Goal: Task Accomplishment & Management: Contribute content

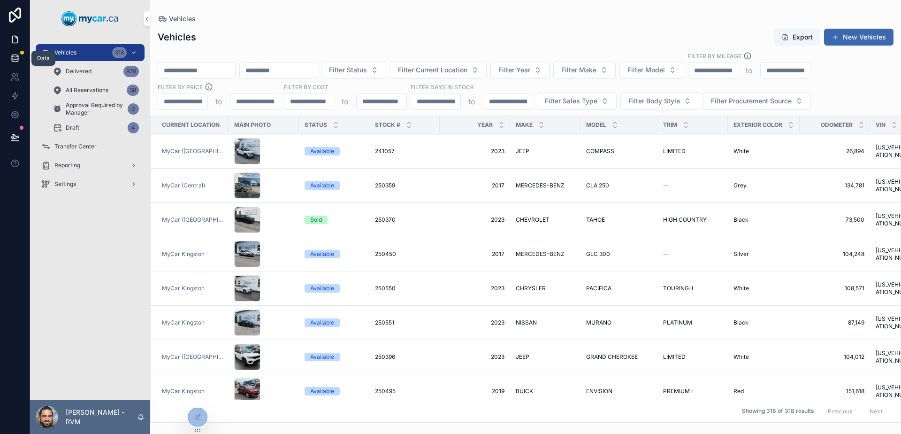
click at [0, 55] on link at bounding box center [15, 58] width 30 height 19
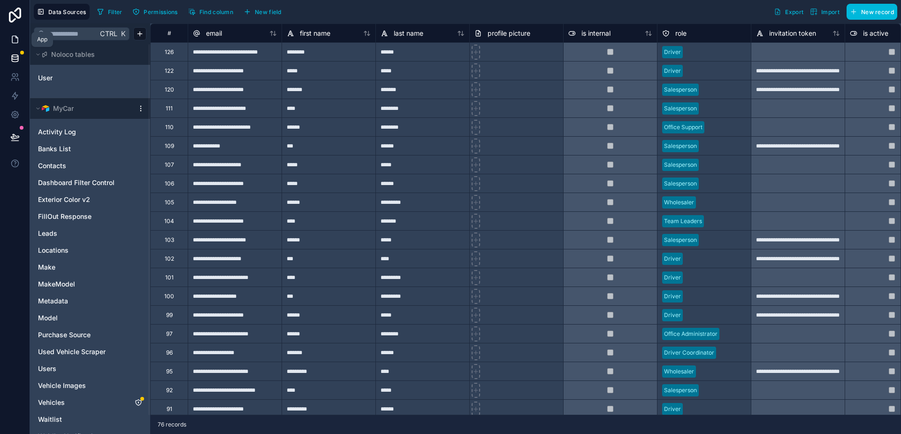
click at [17, 32] on link at bounding box center [15, 39] width 30 height 19
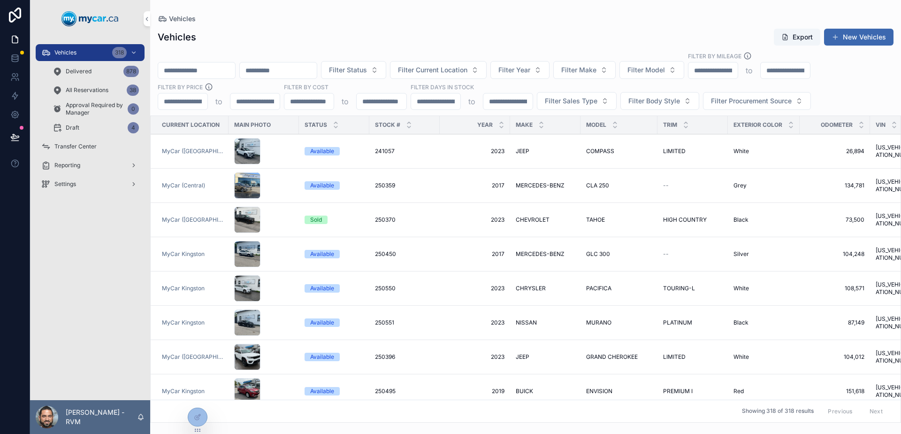
click at [440, 143] on td "2023 2023" at bounding box center [475, 151] width 70 height 34
click at [427, 154] on div "241057 241057" at bounding box center [404, 151] width 59 height 8
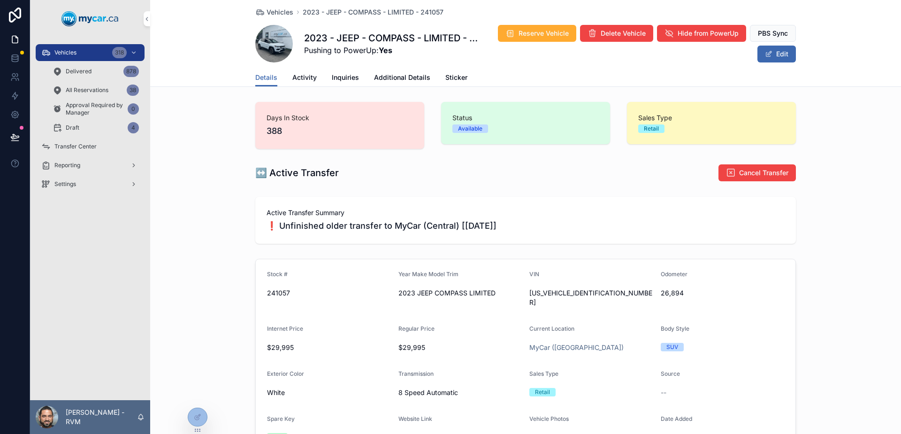
click at [296, 227] on span "❗ Unfinished older transfer to MyCar (Central) [[DATE]]" at bounding box center [525, 225] width 518 height 13
drag, startPoint x: 296, startPoint y: 227, endPoint x: 502, endPoint y: 221, distance: 207.0
click at [502, 221] on span "❗ Unfinished older transfer to MyCar (Central) [[DATE]]" at bounding box center [525, 225] width 518 height 13
drag, startPoint x: 489, startPoint y: 220, endPoint x: 441, endPoint y: 223, distance: 48.9
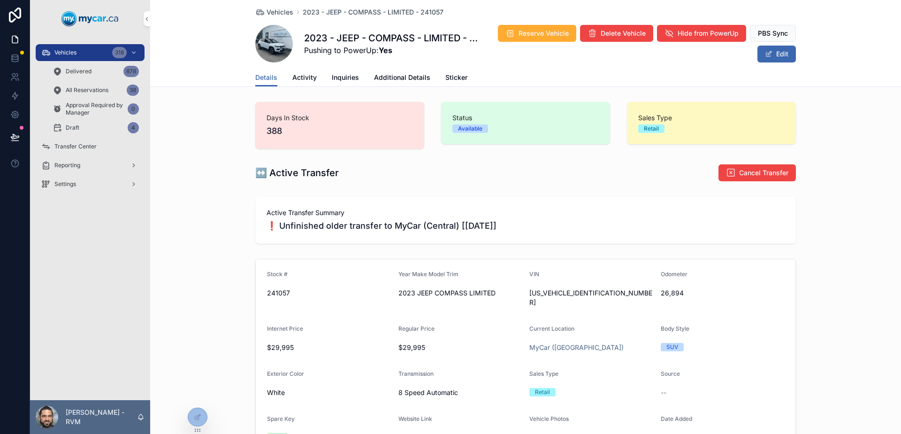
click at [441, 223] on span "❗ Unfinished older transfer to MyCar (Central) [[DATE]]" at bounding box center [525, 225] width 518 height 13
click at [308, 227] on span "❗ Unfinished older transfer to MyCar (Central) [[DATE]]" at bounding box center [525, 225] width 518 height 13
drag, startPoint x: 308, startPoint y: 227, endPoint x: 493, endPoint y: 229, distance: 184.9
click at [493, 229] on span "❗ Unfinished older transfer to MyCar (Central) [[DATE]]" at bounding box center [525, 225] width 518 height 13
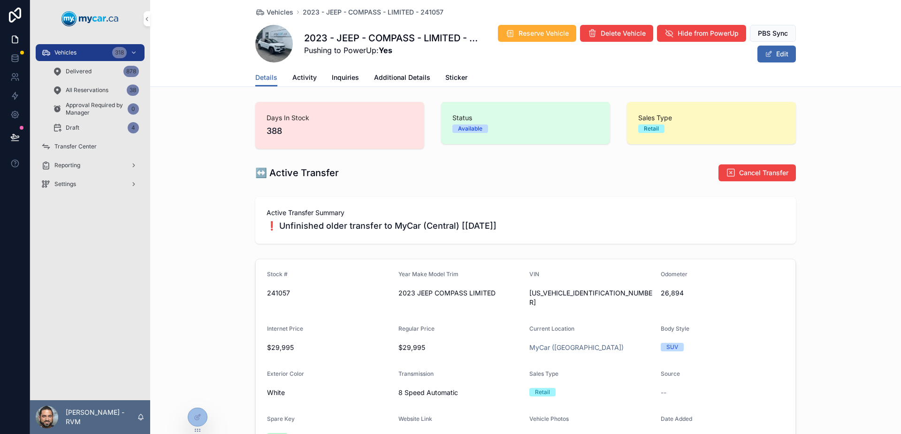
click at [493, 229] on span "❗ Unfinished older transfer to MyCar (Central) [[DATE]]" at bounding box center [525, 225] width 518 height 13
click at [302, 72] on link "Activity" at bounding box center [304, 78] width 24 height 19
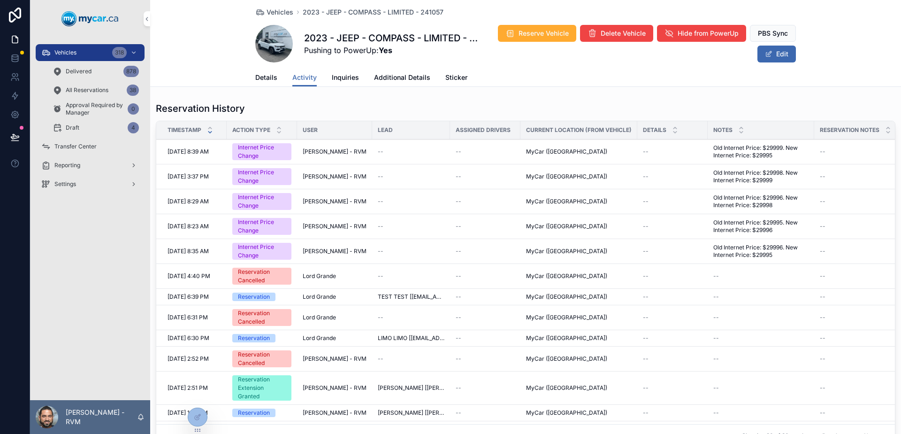
click at [268, 78] on span "Details" at bounding box center [266, 77] width 22 height 9
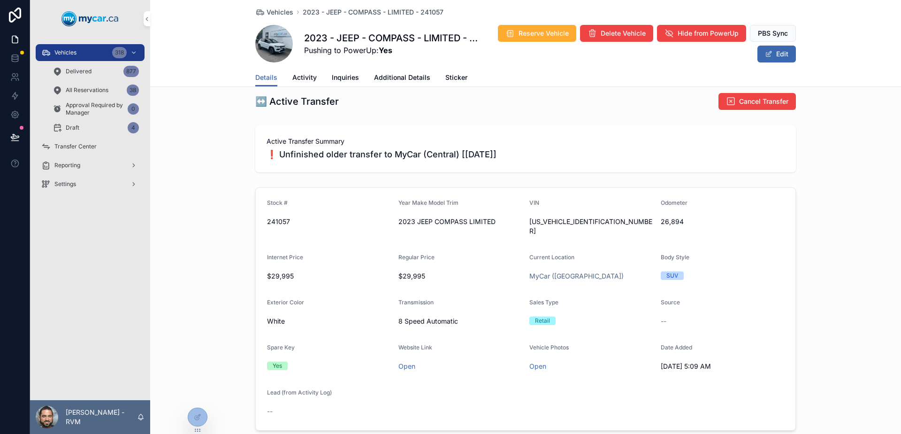
scroll to position [94, 0]
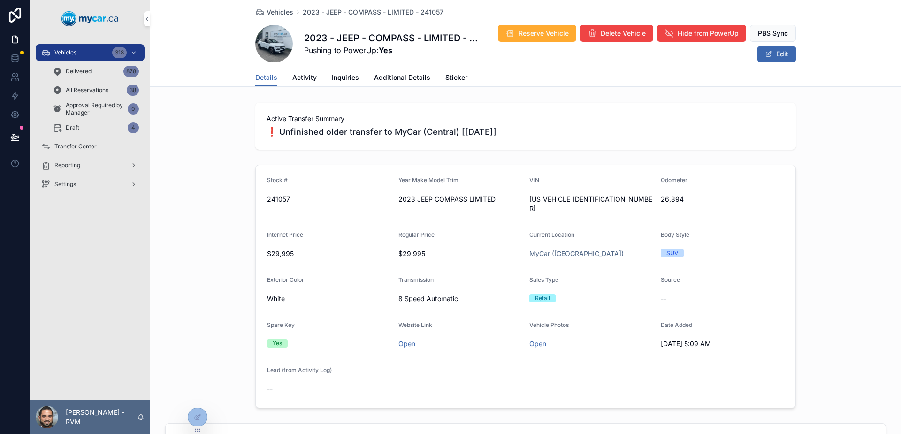
click at [0, 0] on icon "scrollable content" at bounding box center [0, 0] width 0 height 0
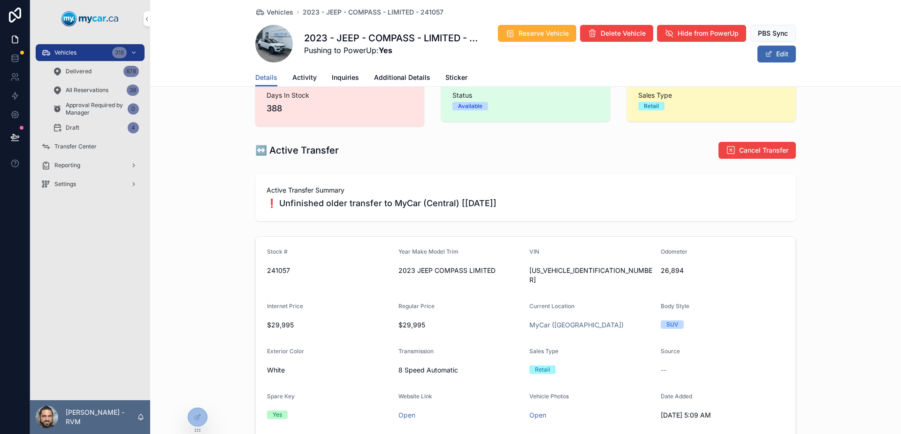
scroll to position [0, 0]
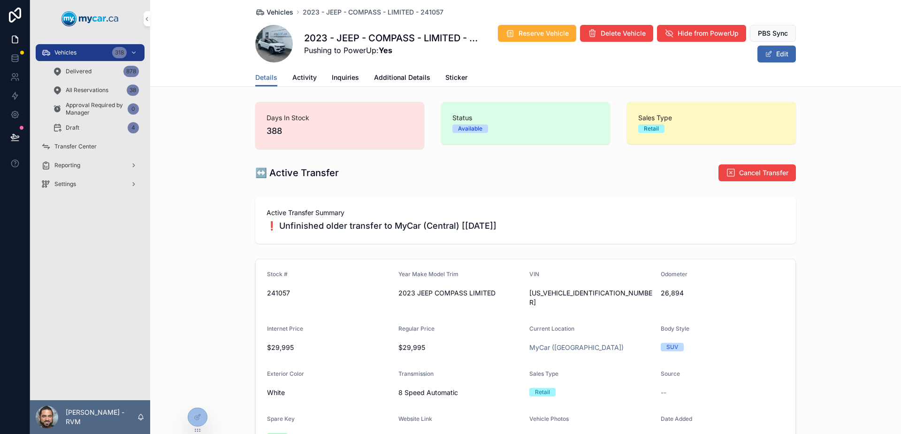
click at [282, 14] on span "Vehicles" at bounding box center [279, 12] width 27 height 9
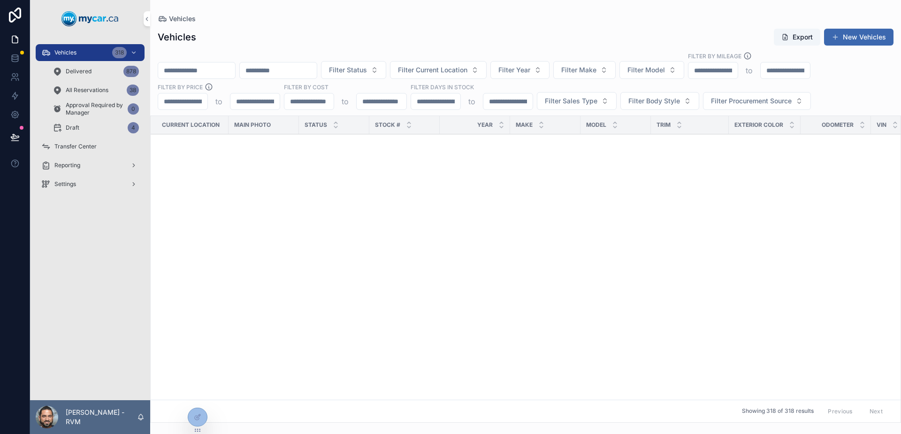
scroll to position [2255, 0]
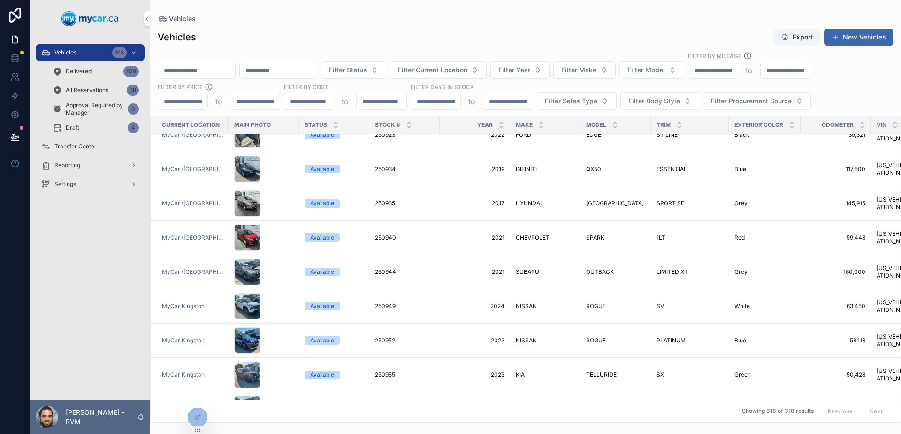
click at [450, 234] on span "2021" at bounding box center [474, 238] width 59 height 8
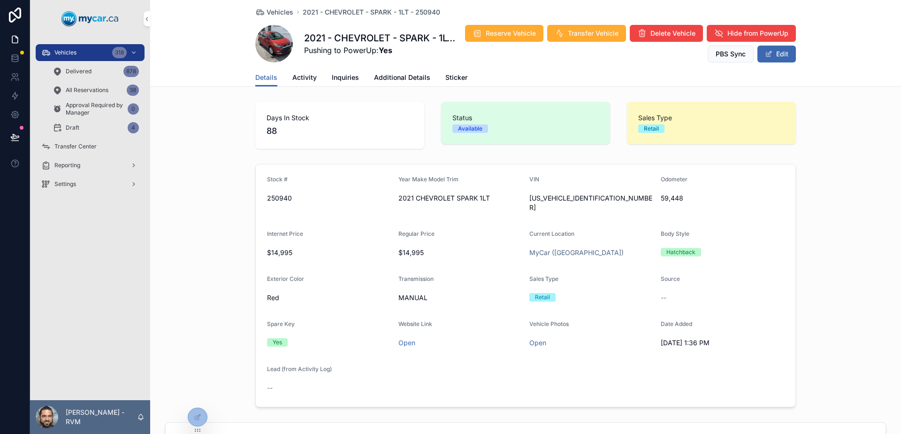
click at [558, 199] on span "[US_VEHICLE_IDENTIFICATION_NUMBER]" at bounding box center [591, 202] width 124 height 19
click at [277, 189] on div "Stock # 250940" at bounding box center [329, 194] width 124 height 39
click at [280, 193] on div "250940" at bounding box center [329, 197] width 124 height 15
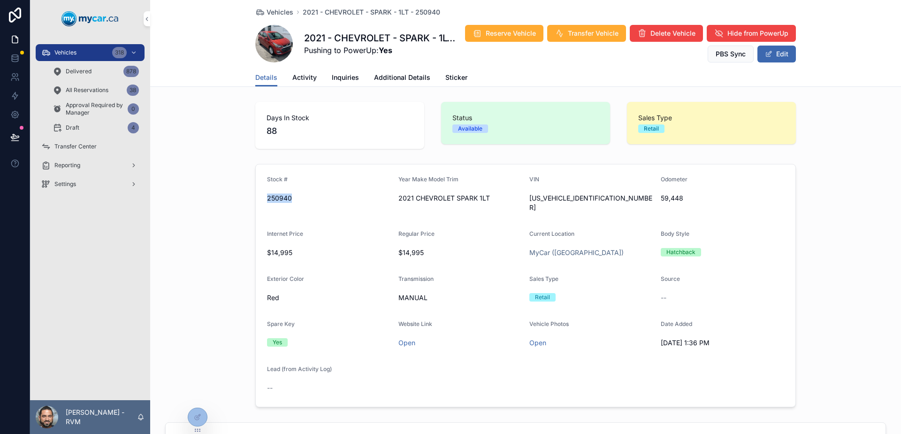
copy span "250940"
click at [279, 195] on span "250940" at bounding box center [329, 197] width 124 height 9
click at [308, 187] on div "Stock # 250940" at bounding box center [329, 194] width 124 height 39
click at [281, 8] on span "Vehicles" at bounding box center [279, 12] width 27 height 9
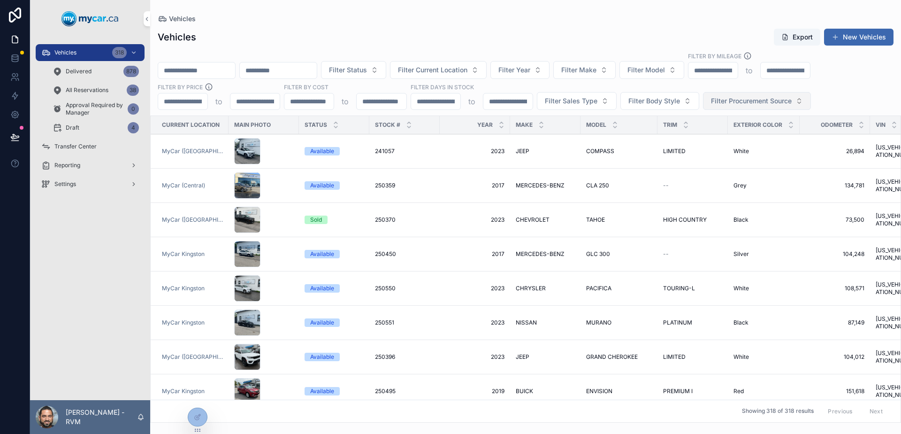
click at [716, 100] on span "Filter Procurement Source" at bounding box center [751, 100] width 81 height 9
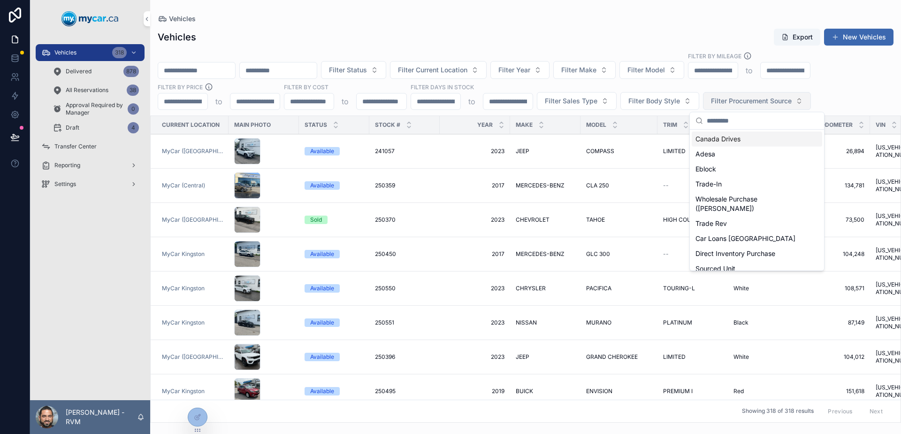
click at [716, 100] on span "Filter Procurement Source" at bounding box center [751, 100] width 81 height 9
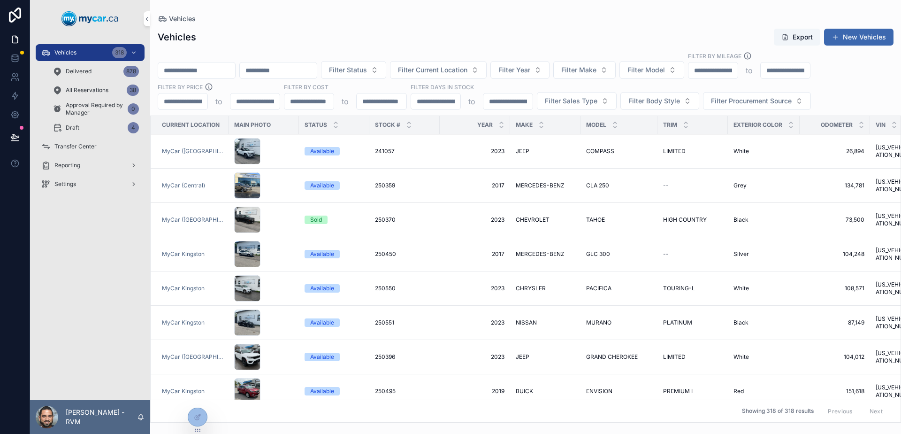
click at [506, 107] on input "scrollable content" at bounding box center [507, 101] width 49 height 13
type input "**"
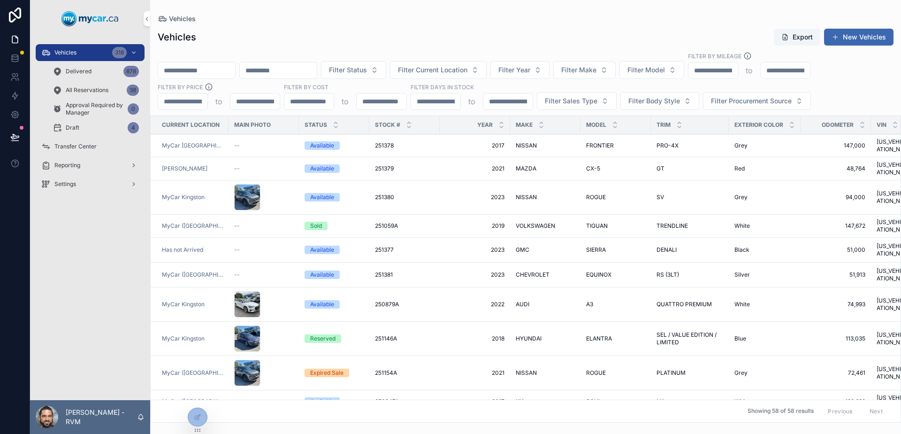
type input "**"
click at [282, 184] on div "scrollable content" at bounding box center [263, 197] width 59 height 26
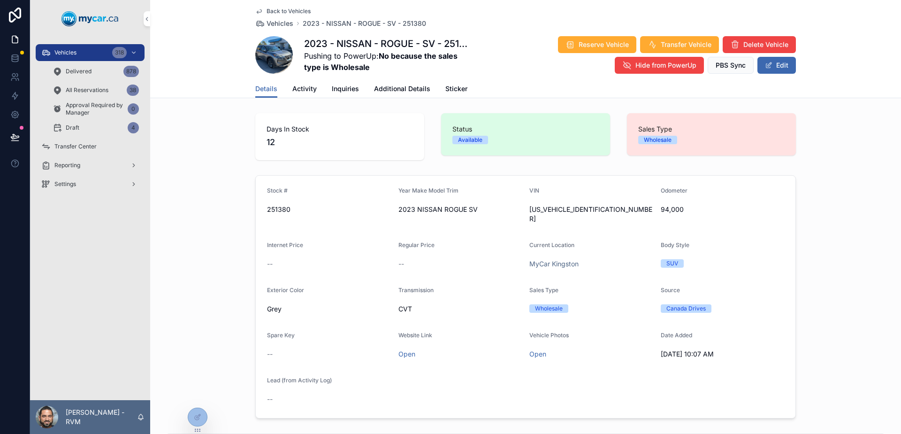
click at [275, 209] on span "251380" at bounding box center [329, 209] width 124 height 9
copy span "251380"
click at [267, 21] on span "Vehicles" at bounding box center [279, 23] width 27 height 9
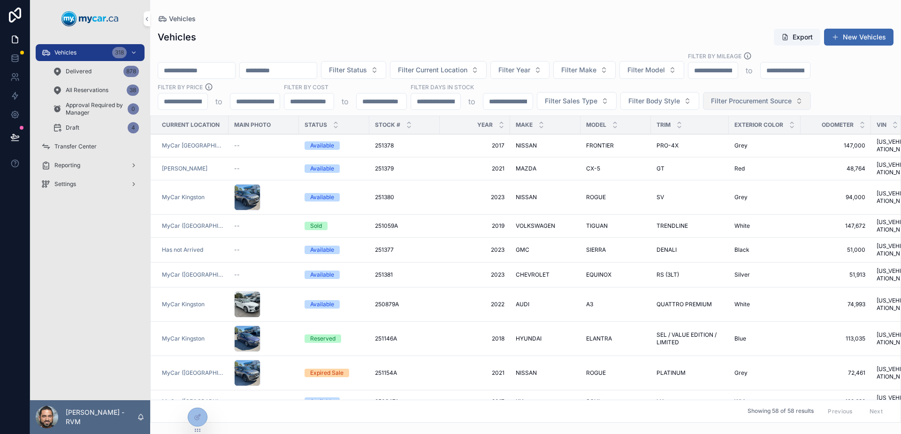
click at [734, 99] on span "Filter Procurement Source" at bounding box center [751, 100] width 81 height 9
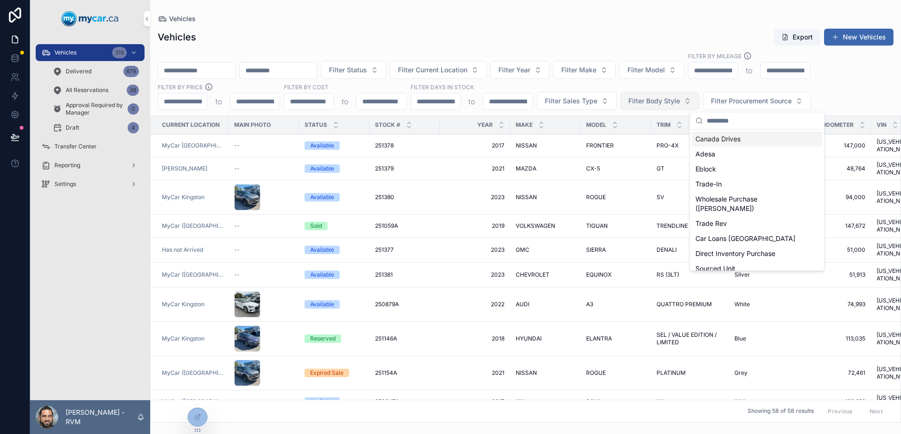
click at [677, 107] on button "Filter Body Style" at bounding box center [659, 101] width 79 height 18
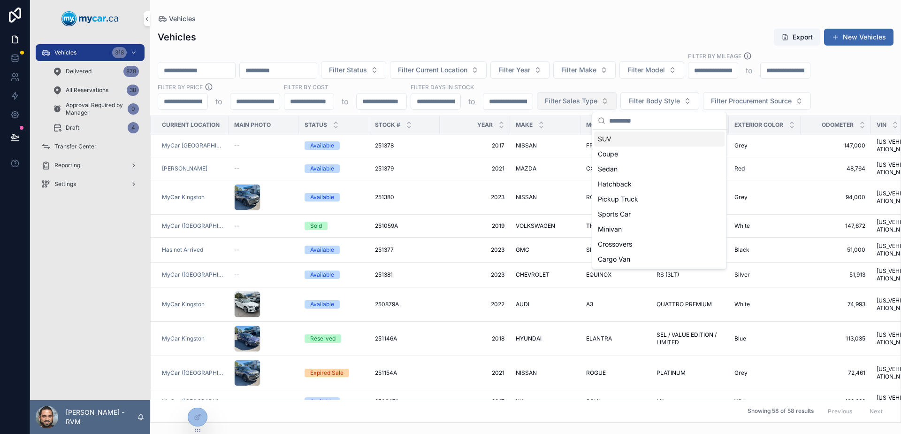
click at [582, 95] on button "Filter Sales Type" at bounding box center [577, 101] width 80 height 18
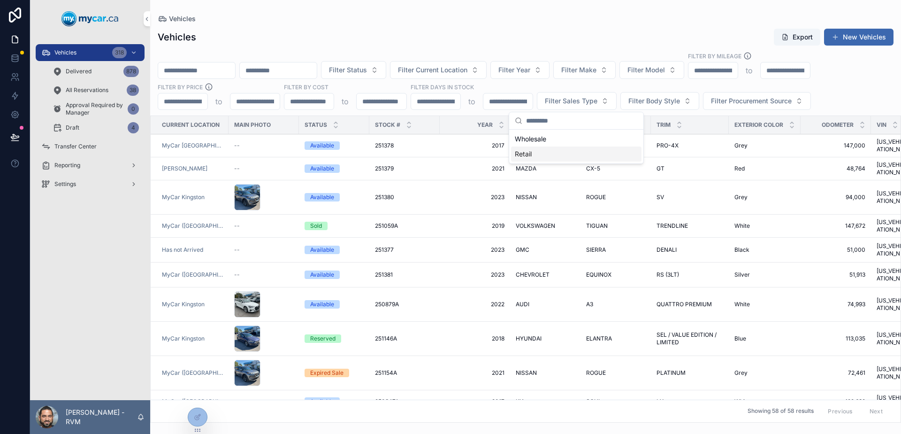
click at [594, 149] on div "Retail" at bounding box center [576, 153] width 130 height 15
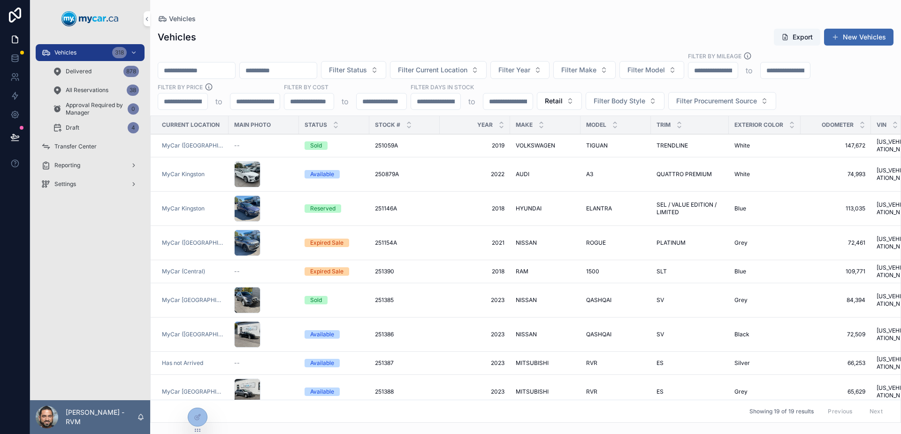
click at [281, 169] on div "scrollable content" at bounding box center [263, 174] width 59 height 26
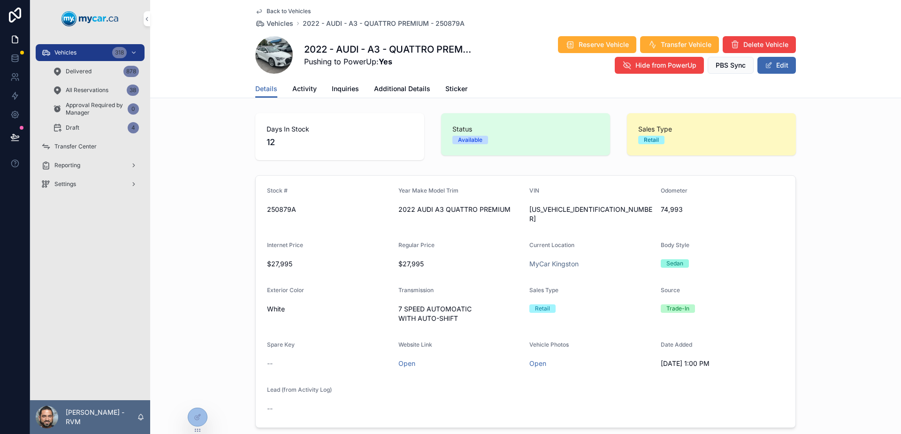
click at [283, 211] on span "250879A" at bounding box center [329, 209] width 124 height 9
copy span "250879A"
drag, startPoint x: 684, startPoint y: 255, endPoint x: 662, endPoint y: 249, distance: 22.0
click at [662, 256] on div "Sedan" at bounding box center [723, 263] width 124 height 14
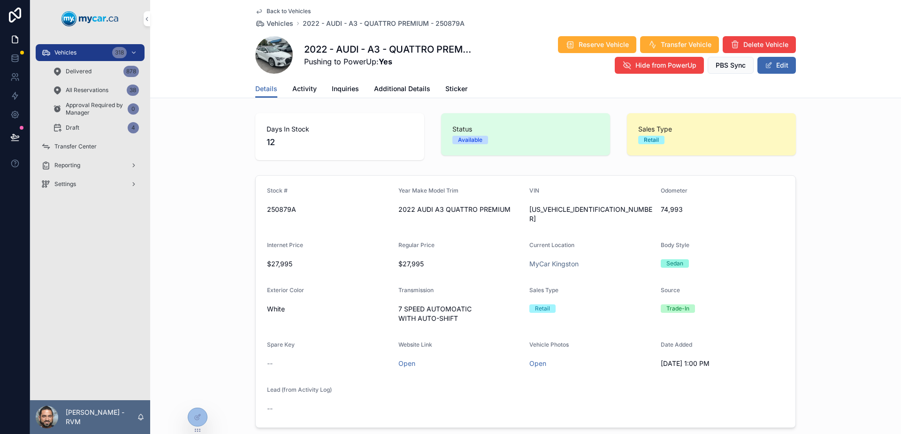
drag, startPoint x: 662, startPoint y: 249, endPoint x: 674, endPoint y: 252, distance: 11.6
click at [673, 256] on div "Sedan" at bounding box center [723, 263] width 124 height 14
click at [674, 259] on div "Sedan" at bounding box center [674, 263] width 17 height 8
click at [662, 241] on span "Body Style" at bounding box center [675, 244] width 29 height 7
drag, startPoint x: 662, startPoint y: 237, endPoint x: 684, endPoint y: 236, distance: 21.6
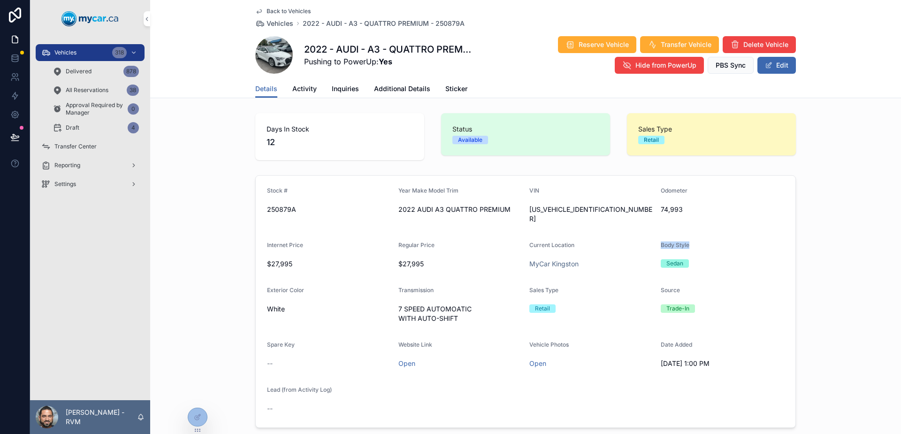
click at [684, 241] on span "Body Style" at bounding box center [675, 244] width 29 height 7
drag, startPoint x: 684, startPoint y: 236, endPoint x: 660, endPoint y: 224, distance: 27.3
click at [660, 224] on form "Stock # 250879A Year Make Model Trim 2022 AUDI A3 QUATTRO PREMIUM VIN [US_VEHIC…" at bounding box center [526, 300] width 540 height 251
click at [659, 224] on form "Stock # 250879A Year Make Model Trim 2022 AUDI A3 QUATTRO PREMIUM VIN [US_VEHIC…" at bounding box center [526, 300] width 540 height 251
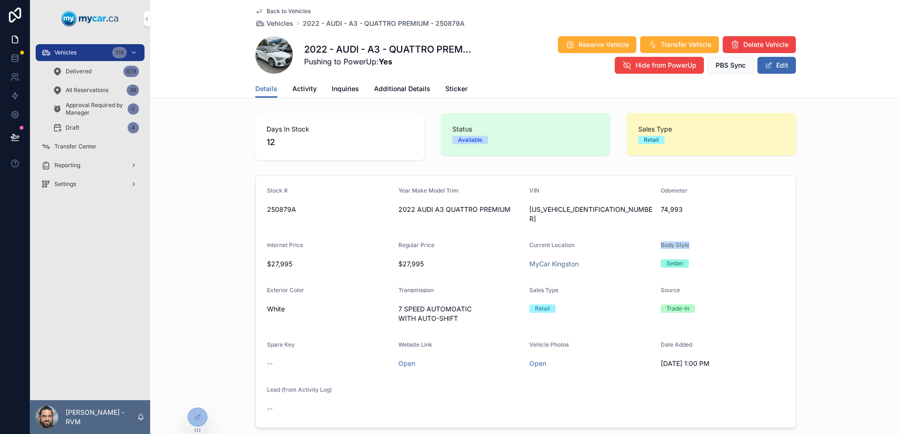
drag, startPoint x: 659, startPoint y: 224, endPoint x: 682, endPoint y: 236, distance: 25.8
click at [682, 236] on form "Stock # 250879A Year Make Model Trim 2022 AUDI A3 QUATTRO PREMIUM VIN [US_VEHIC…" at bounding box center [526, 300] width 540 height 251
click at [682, 241] on span "Body Style" at bounding box center [675, 244] width 29 height 7
drag, startPoint x: 682, startPoint y: 236, endPoint x: 666, endPoint y: 232, distance: 16.0
click at [666, 241] on span "Body Style" at bounding box center [675, 244] width 29 height 7
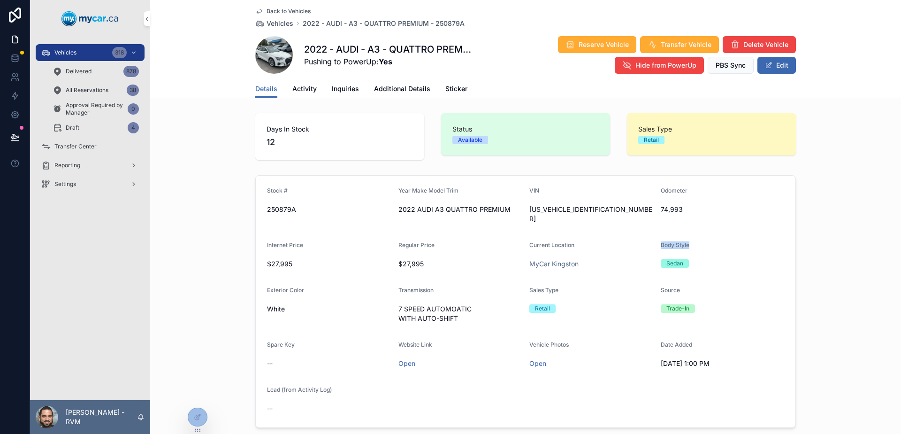
click at [666, 241] on span "Body Style" at bounding box center [675, 244] width 29 height 7
drag, startPoint x: 666, startPoint y: 232, endPoint x: 693, endPoint y: 240, distance: 27.9
click at [690, 241] on div "Body Style" at bounding box center [723, 246] width 124 height 11
click at [693, 241] on div "Body Style" at bounding box center [723, 246] width 124 height 11
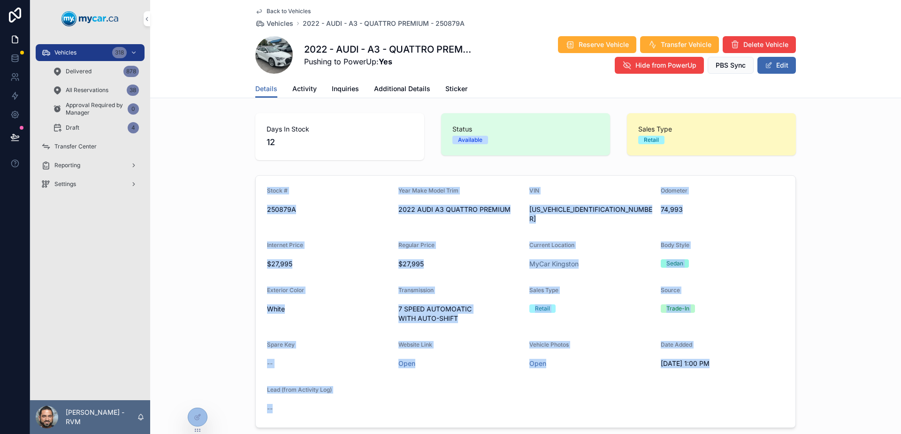
drag, startPoint x: 378, startPoint y: 415, endPoint x: 257, endPoint y: 195, distance: 251.4
click at [257, 195] on form "Stock # 250879A Year Make Model Trim 2022 AUDI A3 QUATTRO PREMIUM VIN [US_VEHIC…" at bounding box center [526, 300] width 540 height 251
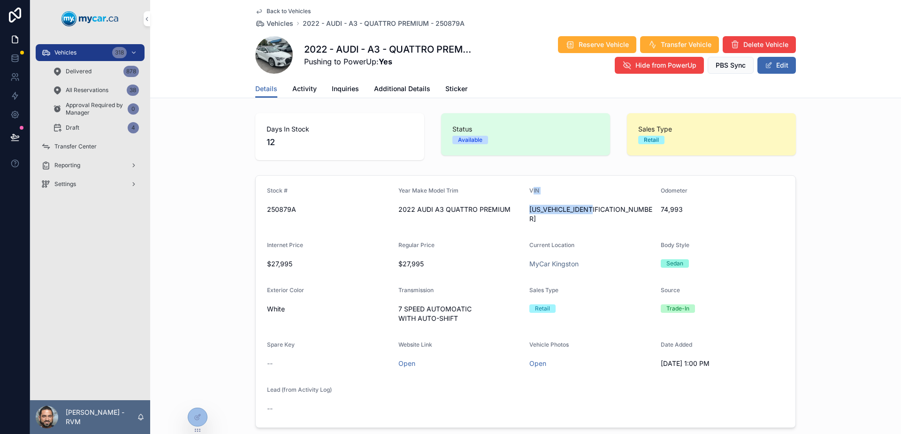
drag, startPoint x: 603, startPoint y: 215, endPoint x: 528, endPoint y: 193, distance: 78.1
click at [529, 193] on div "VIN [US_VEHICLE_IDENTIFICATION_NUMBER]" at bounding box center [591, 206] width 124 height 39
click at [529, 193] on span "VIN" at bounding box center [534, 190] width 10 height 7
click at [560, 213] on span "[US_VEHICLE_IDENTIFICATION_NUMBER]" at bounding box center [591, 214] width 124 height 19
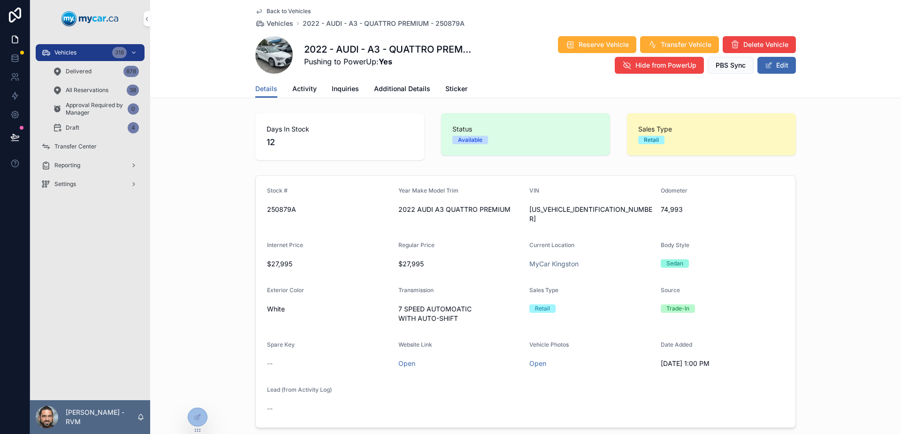
click at [607, 241] on div "Current Location" at bounding box center [591, 246] width 124 height 11
click at [0, 0] on div "scrollable content" at bounding box center [0, 0] width 0 height 0
click at [586, 214] on div "[US_VEHICLE_IDENTIFICATION_NUMBER]" at bounding box center [591, 214] width 124 height 24
click at [580, 207] on span "[US_VEHICLE_IDENTIFICATION_NUMBER]" at bounding box center [591, 214] width 124 height 19
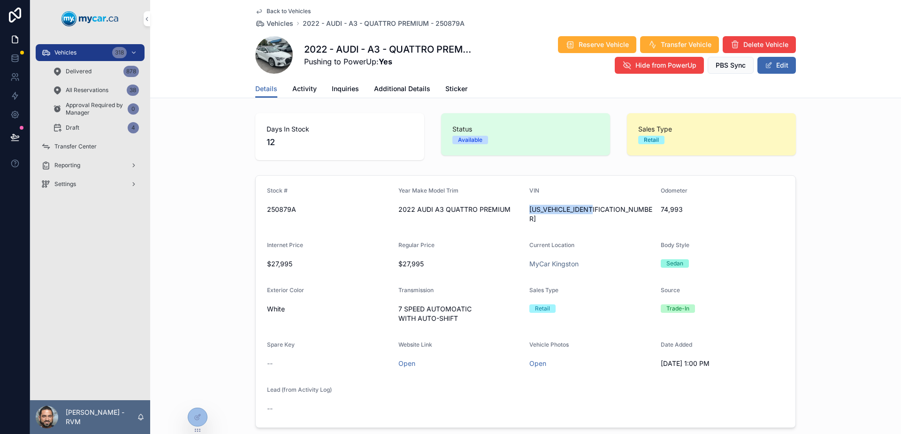
click at [580, 207] on span "[US_VEHICLE_IDENTIFICATION_NUMBER]" at bounding box center [591, 214] width 124 height 19
copy span "[US_VEHICLE_IDENTIFICATION_NUMBER]"
click at [410, 214] on div "2022 AUDI A3 QUATTRO PREMIUM" at bounding box center [460, 209] width 124 height 15
click at [275, 13] on span "Back to Vehicles" at bounding box center [288, 12] width 44 height 8
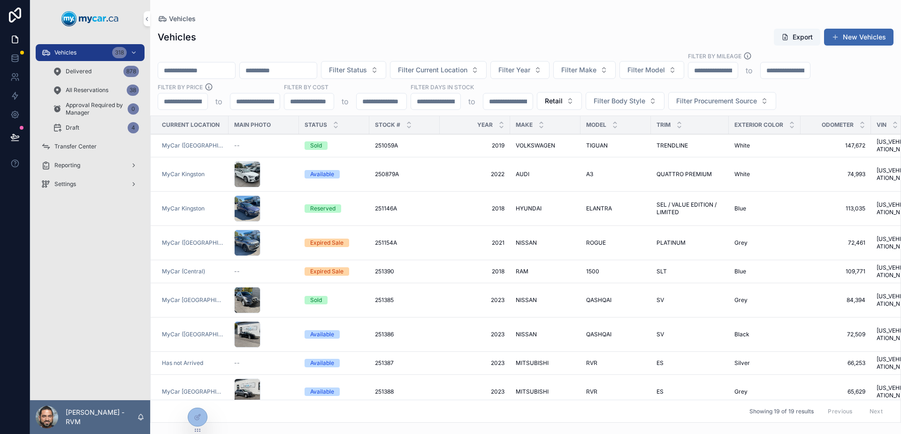
scroll to position [178, 0]
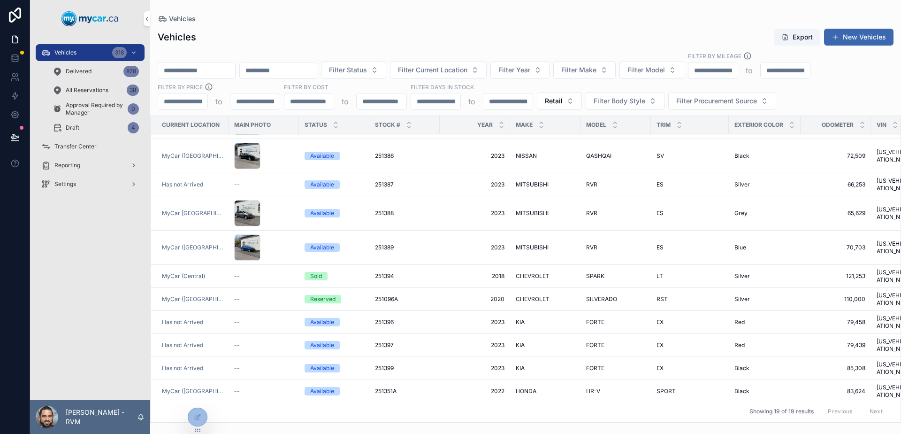
click at [276, 234] on div "scrollable content" at bounding box center [263, 247] width 59 height 26
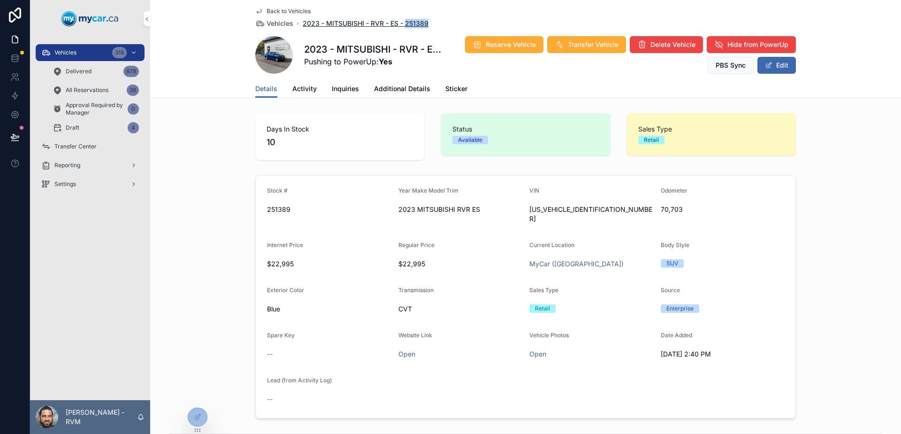
drag, startPoint x: 441, startPoint y: 23, endPoint x: 403, endPoint y: 21, distance: 37.6
click at [403, 21] on div "Back to Vehicles Vehicles 2023 - MITSUBISHI - RVR - ES - 251389" at bounding box center [525, 18] width 540 height 21
click at [273, 211] on span "251389" at bounding box center [329, 209] width 124 height 9
copy span "251389"
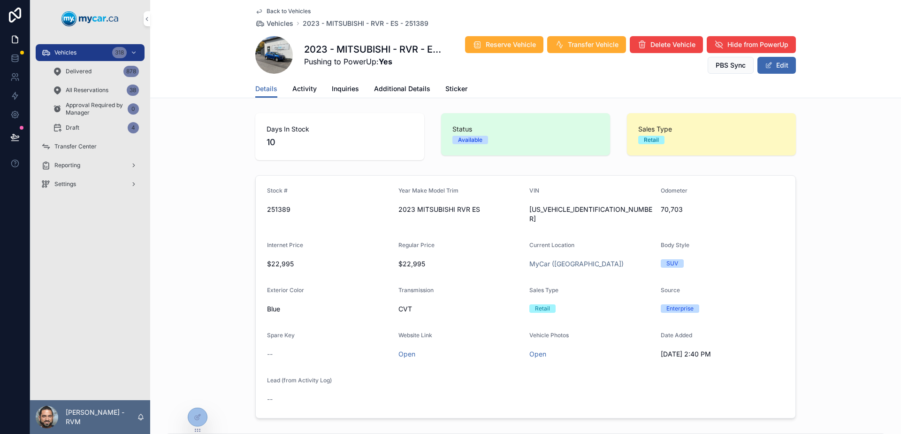
click at [443, 307] on form "Stock # 251389 Year Make Model Trim 2023 MITSUBISHI RVR ES VIN [US_VEHICLE_IDEN…" at bounding box center [526, 296] width 540 height 242
click at [831, 303] on div "Stock # 251389 Year Make Model Trim 2023 MITSUBISHI RVR ES VIN [US_VEHICLE_IDEN…" at bounding box center [525, 296] width 751 height 251
click at [297, 92] on span "Activity" at bounding box center [304, 88] width 24 height 9
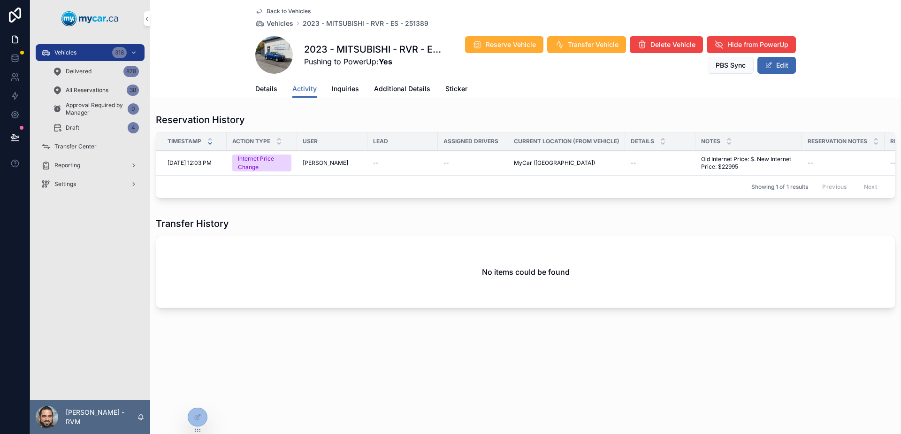
click at [408, 91] on span "Additional Details" at bounding box center [402, 88] width 56 height 9
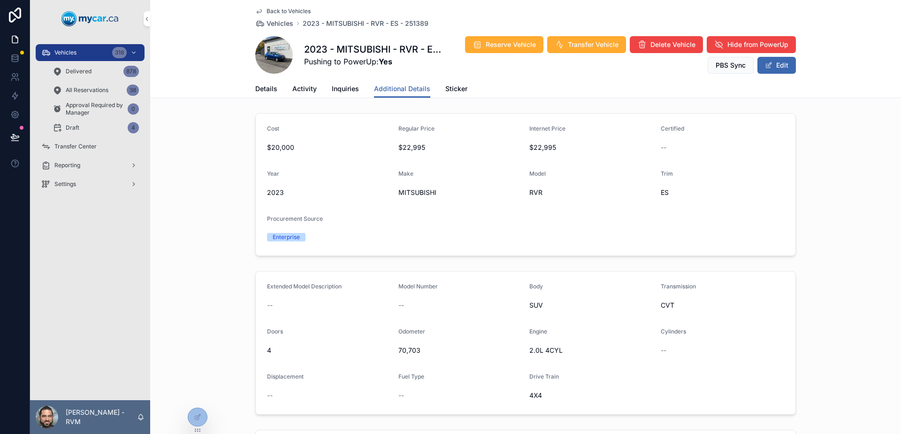
click at [478, 166] on form "Cost $20,000 Regular Price $22,995 Internet Price $22,995 Certified -- Year [DA…" at bounding box center [526, 185] width 540 height 142
drag, startPoint x: 259, startPoint y: 185, endPoint x: 684, endPoint y: 198, distance: 424.8
click at [684, 198] on form "Cost $20,000 Regular Price $22,995 Internet Price $22,995 Certified -- Year [DA…" at bounding box center [526, 185] width 540 height 142
click at [684, 198] on div "ES" at bounding box center [723, 192] width 124 height 15
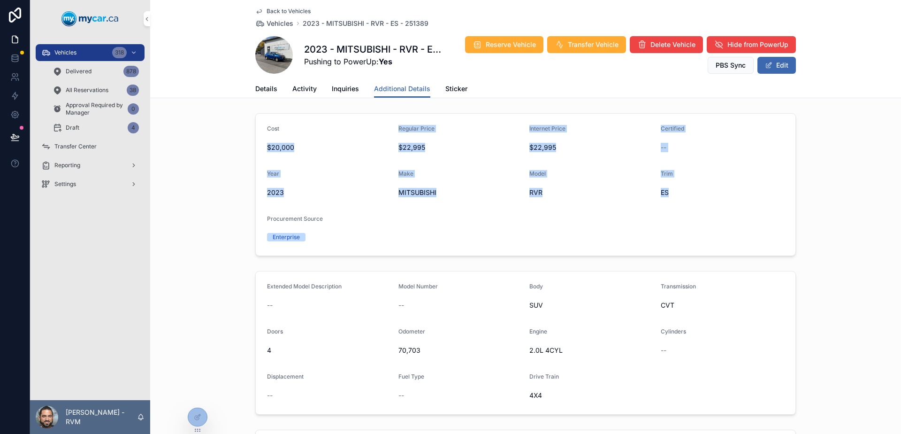
drag, startPoint x: 684, startPoint y: 198, endPoint x: 250, endPoint y: 161, distance: 436.0
click at [250, 161] on div "Cost $20,000 Regular Price $22,995 Internet Price $22,995 Certified -- Year [DA…" at bounding box center [525, 184] width 751 height 150
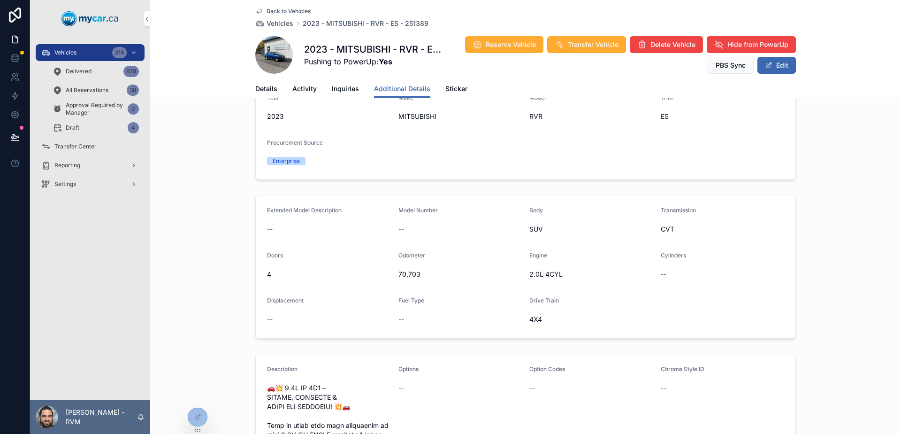
scroll to position [94, 0]
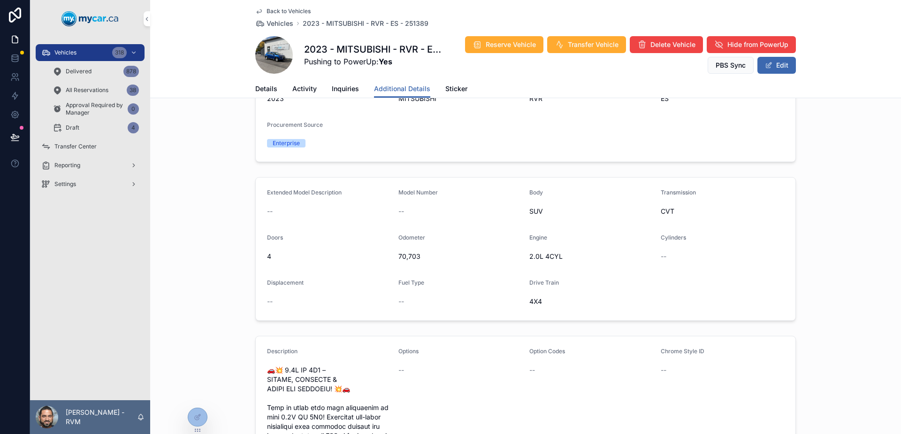
click at [267, 247] on div "Doors 4" at bounding box center [329, 249] width 124 height 30
drag, startPoint x: 264, startPoint y: 247, endPoint x: 280, endPoint y: 249, distance: 16.1
click at [280, 249] on div "Doors 4" at bounding box center [329, 249] width 124 height 30
click at [280, 249] on div "4" at bounding box center [329, 256] width 124 height 15
drag, startPoint x: 280, startPoint y: 249, endPoint x: 267, endPoint y: 235, distance: 19.6
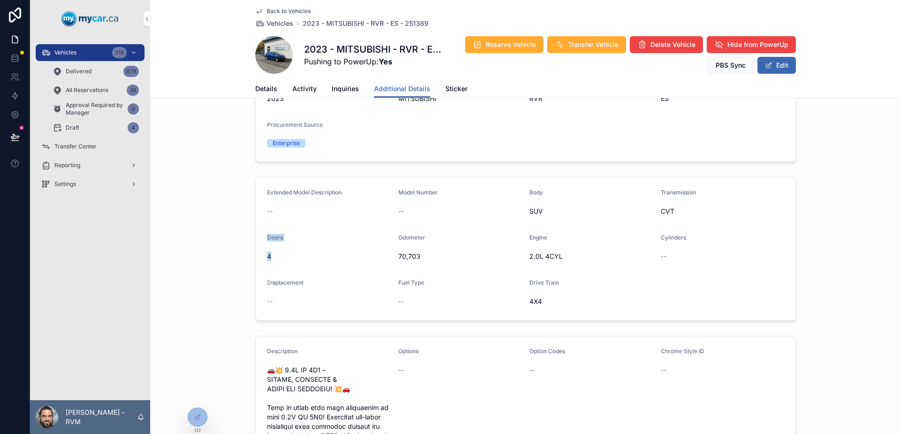
click at [267, 235] on div "Doors 4" at bounding box center [329, 249] width 124 height 30
click at [267, 234] on span "Doors" at bounding box center [275, 237] width 16 height 7
click at [601, 229] on form "Extended Model Description -- Model Number -- Body SUV Transmission CVT Doors 4…" at bounding box center [526, 248] width 540 height 143
drag, startPoint x: 555, startPoint y: 309, endPoint x: 525, endPoint y: 284, distance: 38.0
click at [525, 284] on form "Extended Model Description -- Model Number -- Body SUV Transmission CVT Doors 4…" at bounding box center [526, 248] width 540 height 143
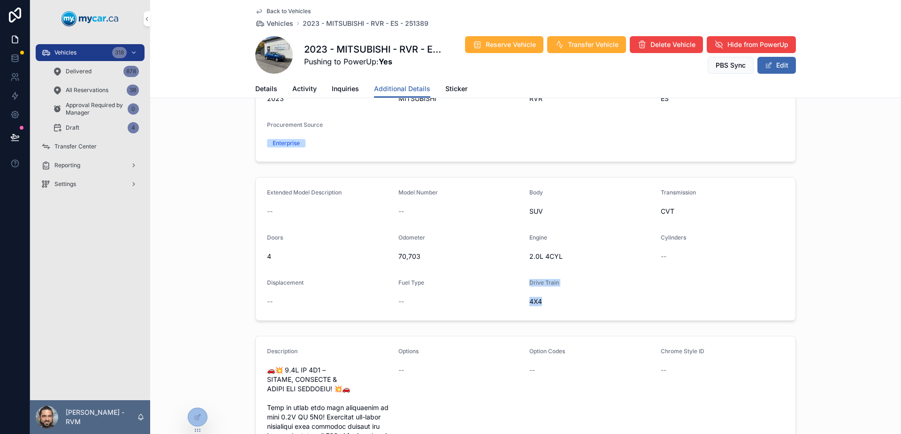
click at [529, 284] on span "Drive Train" at bounding box center [544, 282] width 30 height 7
drag, startPoint x: 525, startPoint y: 284, endPoint x: 551, endPoint y: 304, distance: 32.4
click at [550, 304] on div "Drive Train 4X4" at bounding box center [591, 294] width 124 height 30
click at [551, 304] on span "4X4" at bounding box center [591, 301] width 124 height 9
drag, startPoint x: 551, startPoint y: 304, endPoint x: 533, endPoint y: 285, distance: 26.5
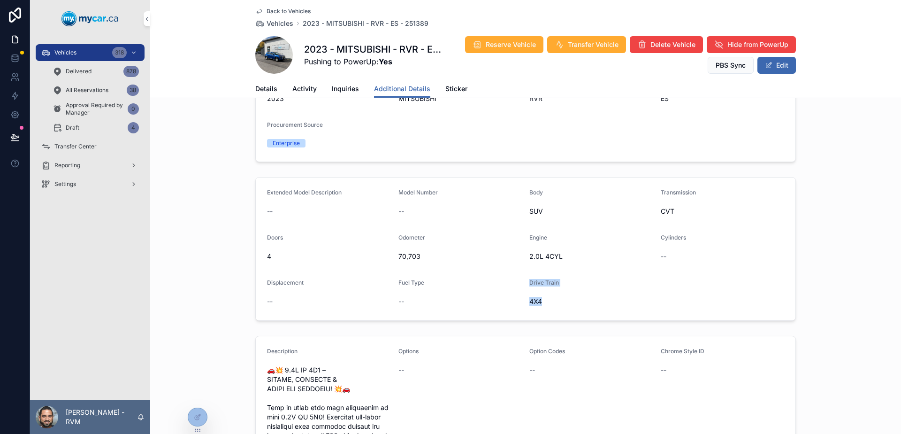
click at [533, 285] on div "Drive Train 4X4" at bounding box center [591, 294] width 124 height 30
click at [533, 285] on span "Drive Train" at bounding box center [544, 282] width 30 height 7
drag, startPoint x: 533, startPoint y: 285, endPoint x: 553, endPoint y: 306, distance: 29.5
click at [553, 306] on div "Drive Train 4X4" at bounding box center [591, 294] width 124 height 30
click at [553, 306] on div "4X4" at bounding box center [591, 301] width 124 height 15
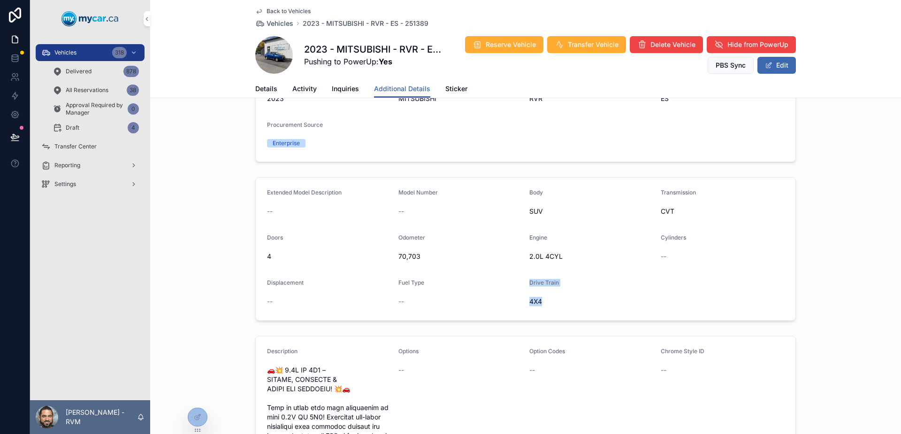
drag, startPoint x: 553, startPoint y: 306, endPoint x: 532, endPoint y: 283, distance: 31.9
click at [532, 283] on div "Drive Train 4X4" at bounding box center [591, 294] width 124 height 30
click at [532, 282] on span "Drive Train" at bounding box center [544, 282] width 30 height 7
drag, startPoint x: 532, startPoint y: 282, endPoint x: 549, endPoint y: 302, distance: 26.2
click at [549, 302] on div "Drive Train 4X4" at bounding box center [591, 294] width 124 height 30
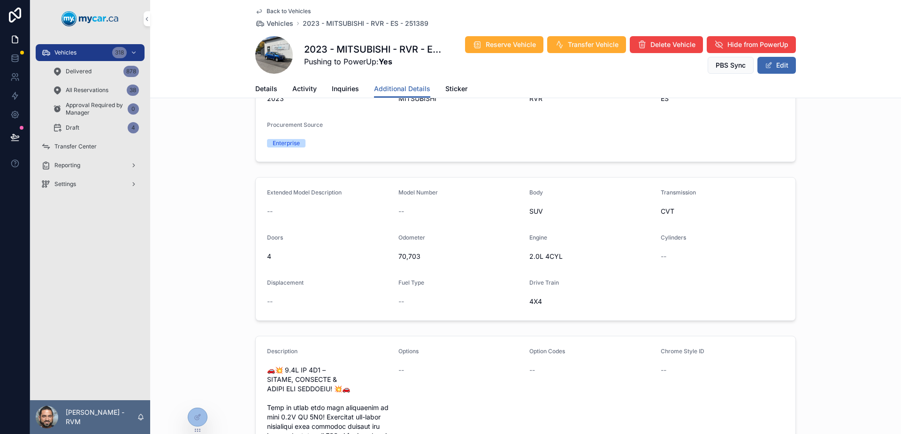
click at [550, 303] on span "4X4" at bounding box center [591, 301] width 124 height 9
drag, startPoint x: 550, startPoint y: 303, endPoint x: 532, endPoint y: 283, distance: 26.6
click at [532, 283] on div "Drive Train 4X4" at bounding box center [591, 294] width 124 height 30
click at [532, 282] on span "Drive Train" at bounding box center [544, 282] width 30 height 7
drag, startPoint x: 699, startPoint y: 250, endPoint x: 523, endPoint y: 212, distance: 179.9
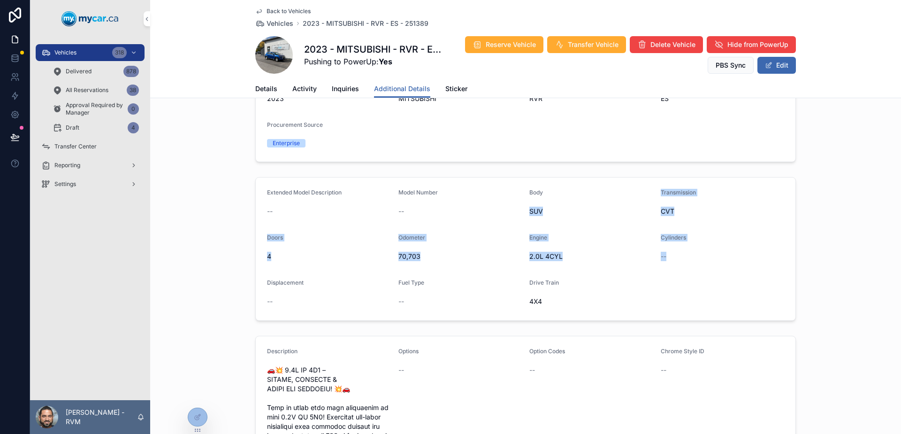
click at [523, 212] on form "Extended Model Description -- Model Number -- Body SUV Transmission CVT Doors 4…" at bounding box center [526, 248] width 540 height 143
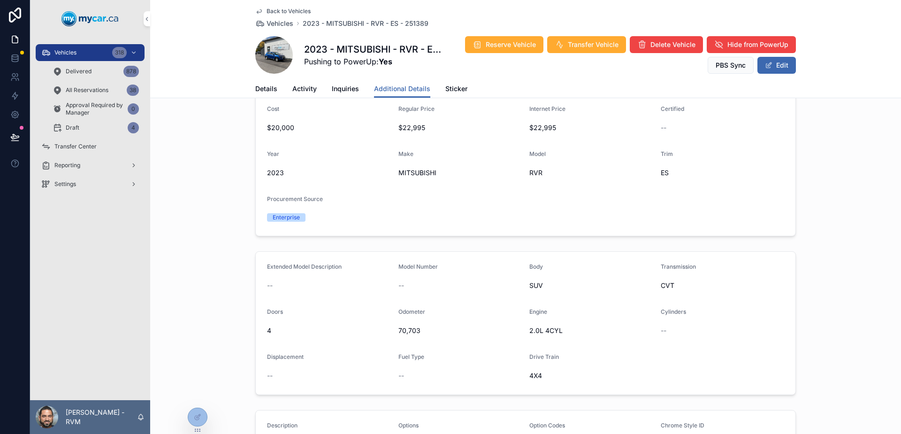
scroll to position [0, 0]
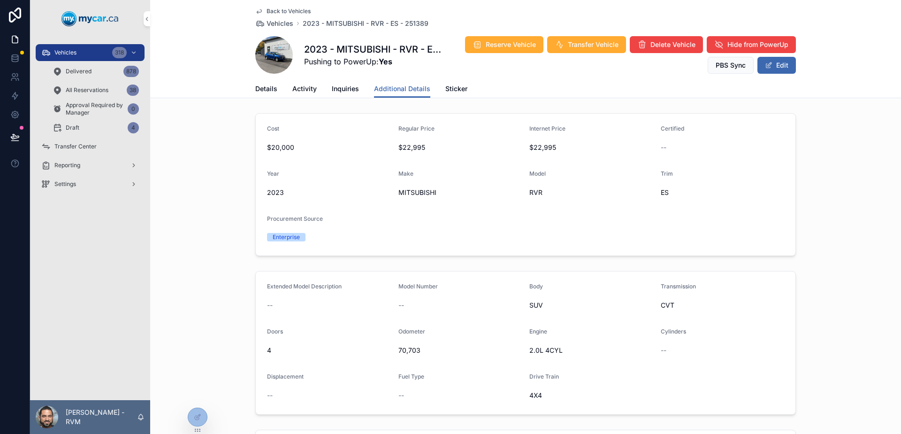
click at [700, 375] on form "Extended Model Description -- Model Number -- Body SUV Transmission CVT Doors 4…" at bounding box center [526, 342] width 540 height 143
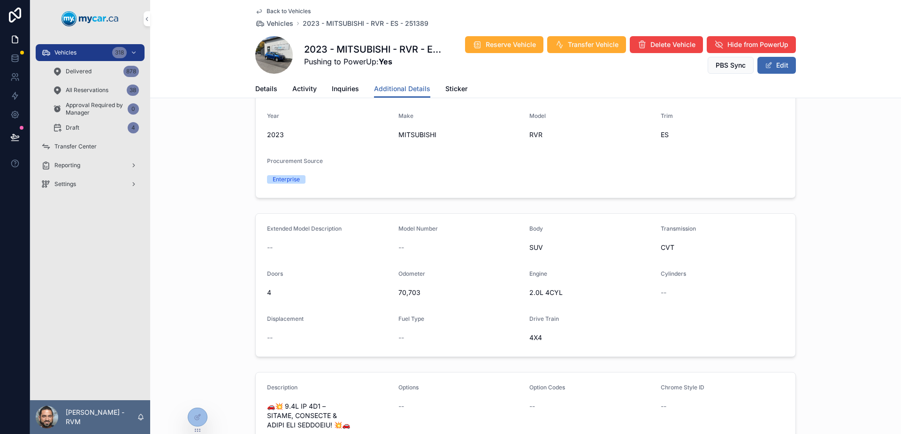
scroll to position [94, 0]
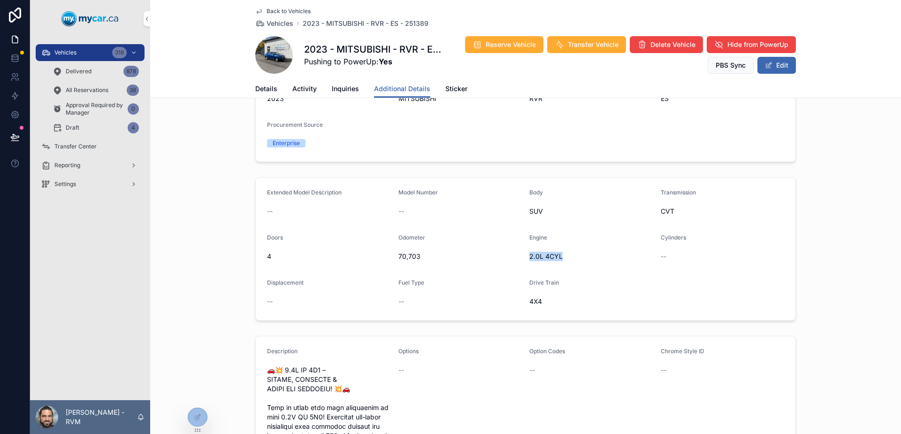
drag, startPoint x: 550, startPoint y: 250, endPoint x: 523, endPoint y: 251, distance: 27.2
click at [523, 251] on form "Extended Model Description -- Model Number -- Body SUV Transmission CVT Doors 4…" at bounding box center [526, 248] width 540 height 143
copy span "2.0L 4CYL"
click at [79, 118] on div "Draft 4" at bounding box center [95, 127] width 109 height 19
click at [84, 127] on div "Draft 4" at bounding box center [96, 127] width 86 height 15
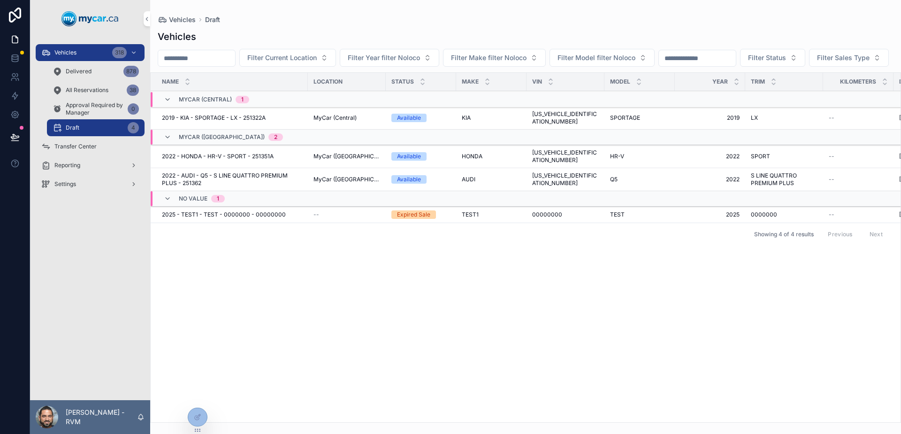
click at [288, 218] on div "2025 - TEST1 - TEST - 0000000 - 00000000 2025 - TEST1 - TEST - 0000000 - 000000…" at bounding box center [232, 215] width 140 height 8
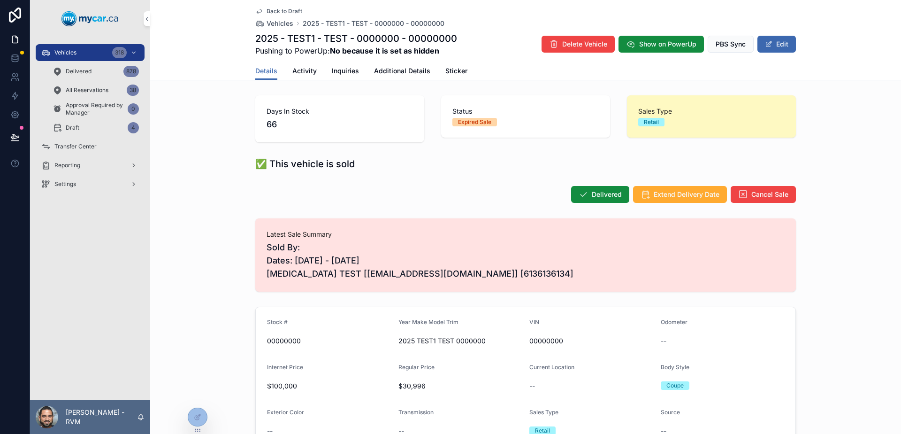
click at [773, 182] on div "Delivered Extend Delivery Date Cancel Sale" at bounding box center [525, 194] width 751 height 25
click at [776, 187] on button "Cancel Sale" at bounding box center [763, 194] width 65 height 17
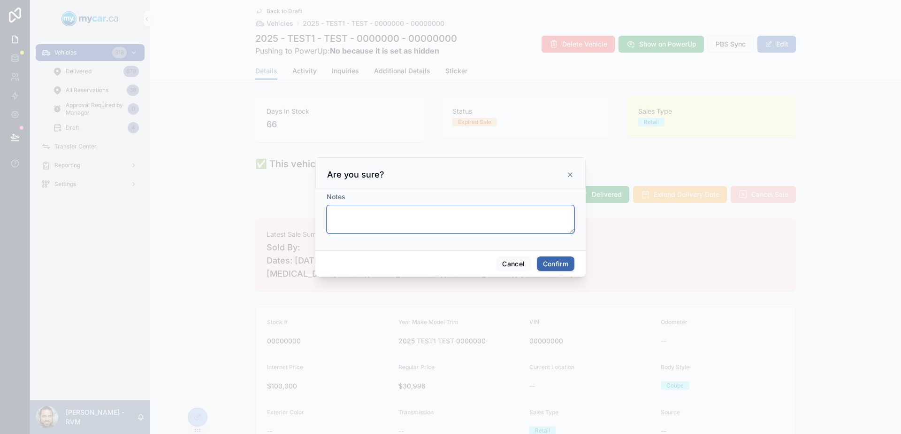
click at [503, 215] on textarea at bounding box center [451, 219] width 248 height 28
type textarea "****"
click at [546, 263] on button "Confirm" at bounding box center [556, 263] width 38 height 15
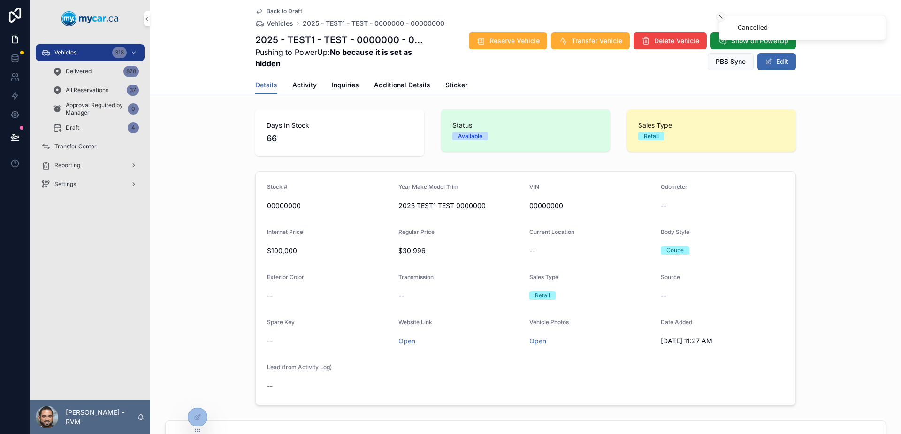
click at [721, 15] on icon "Close toast" at bounding box center [721, 17] width 6 height 6
click at [110, 133] on div "Draft 4" at bounding box center [96, 127] width 86 height 15
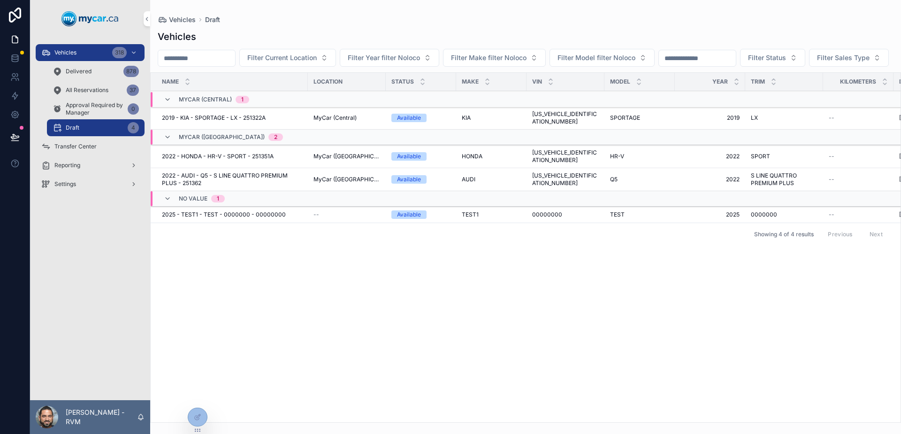
click at [347, 218] on div "--" at bounding box center [346, 215] width 67 height 8
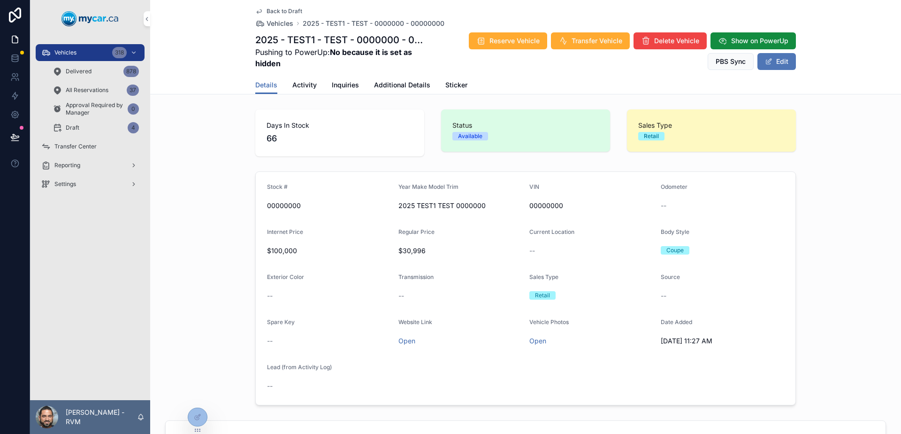
click at [773, 61] on button "Edit" at bounding box center [776, 61] width 38 height 17
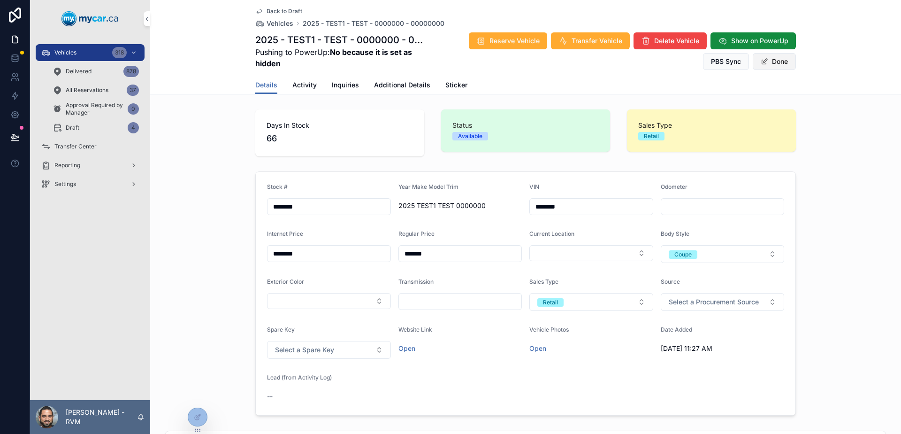
click at [769, 65] on button "Done" at bounding box center [774, 61] width 43 height 17
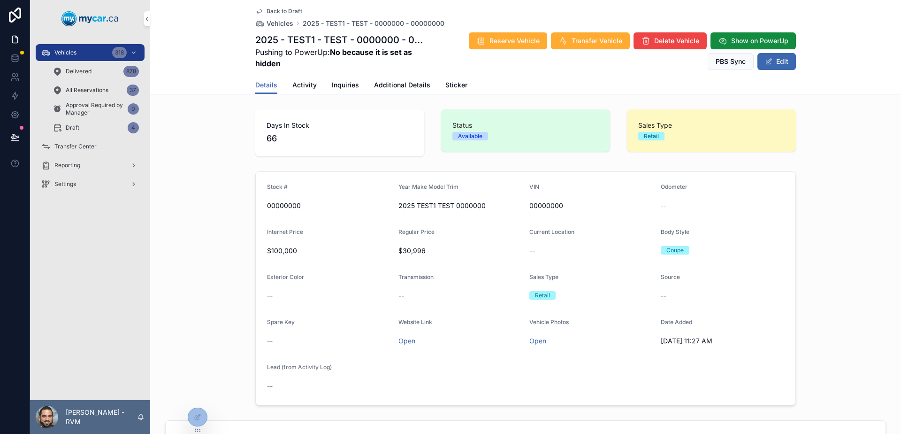
click at [332, 79] on link "Inquiries" at bounding box center [345, 85] width 27 height 19
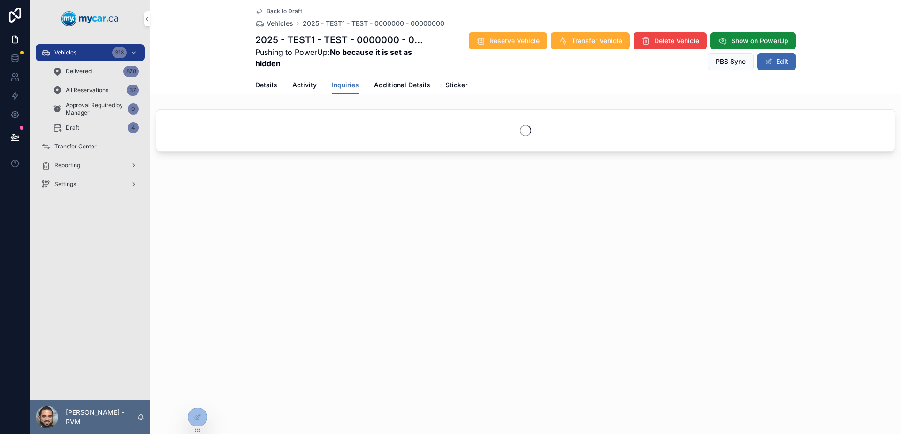
click at [313, 82] on span "Activity" at bounding box center [304, 84] width 24 height 9
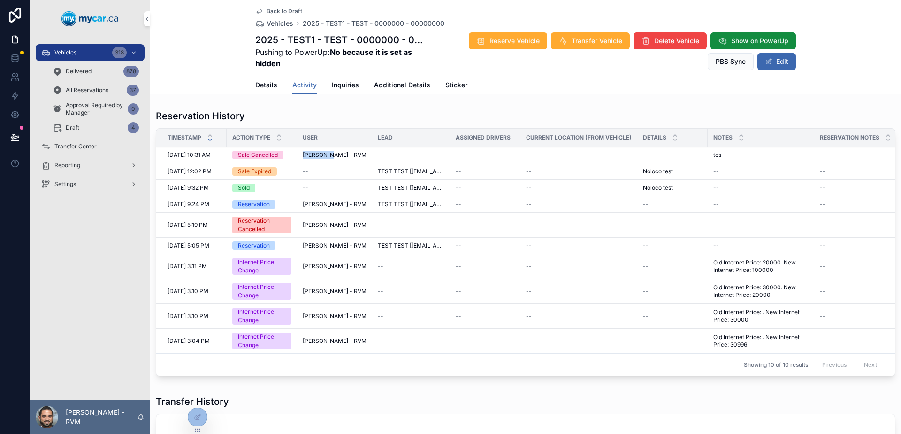
drag, startPoint x: 302, startPoint y: 154, endPoint x: 328, endPoint y: 148, distance: 27.5
click at [328, 148] on td "[PERSON_NAME] - RVM" at bounding box center [334, 155] width 75 height 16
click at [103, 129] on div "Draft 4" at bounding box center [96, 127] width 86 height 15
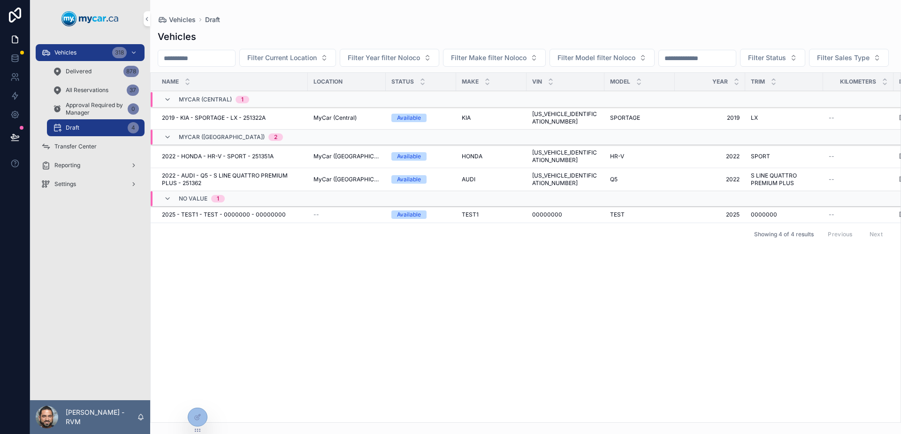
click at [78, 44] on link "Vehicles 318" at bounding box center [90, 52] width 109 height 17
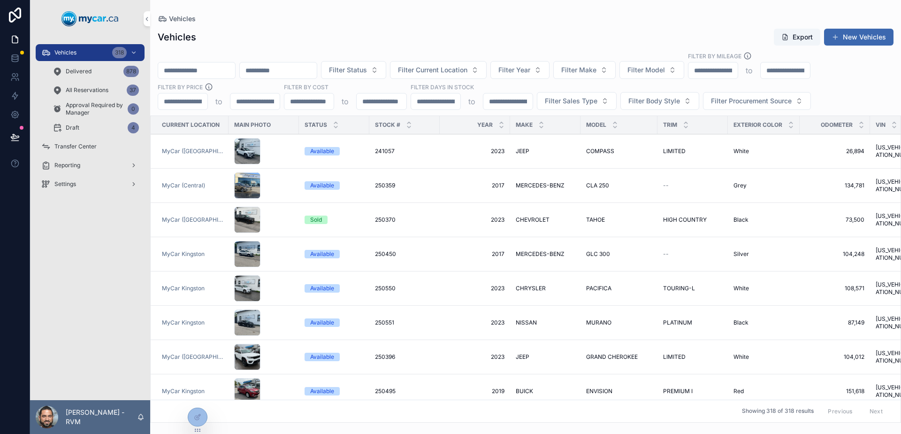
click at [92, 63] on link "Delivered 878" at bounding box center [96, 71] width 98 height 17
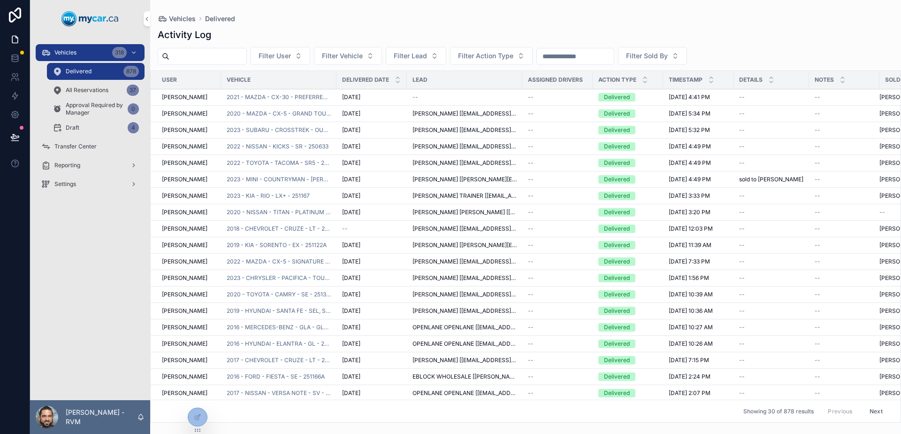
click at [97, 54] on div "Vehicles 318" at bounding box center [90, 52] width 98 height 15
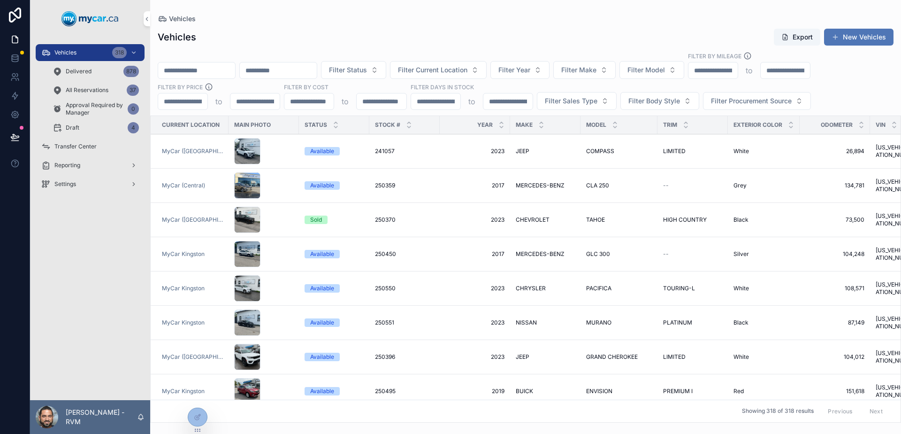
click at [871, 30] on button "New Vehicles" at bounding box center [858, 37] width 69 height 17
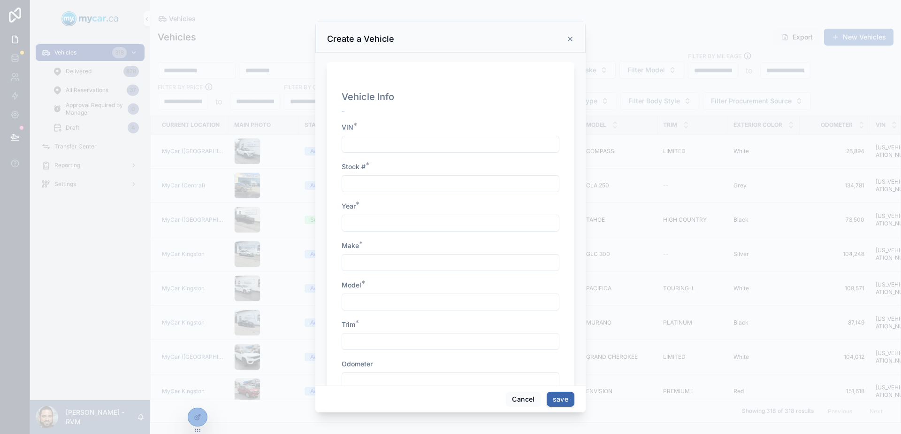
click at [371, 148] on input "scrollable content" at bounding box center [450, 143] width 217 height 13
drag, startPoint x: 375, startPoint y: 176, endPoint x: 375, endPoint y: 194, distance: 17.8
click at [375, 176] on div "scrollable content" at bounding box center [451, 183] width 218 height 17
click at [371, 181] on input "scrollable content" at bounding box center [450, 183] width 217 height 13
click at [375, 219] on input "scrollable content" at bounding box center [450, 222] width 217 height 13
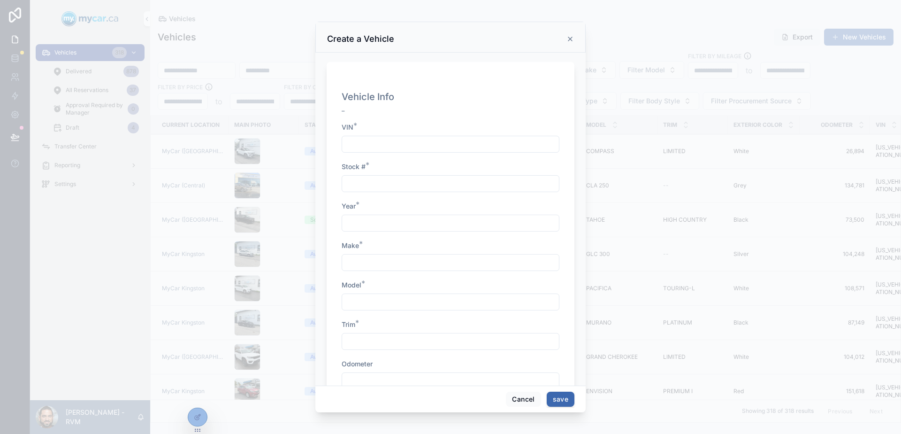
click at [369, 257] on input "scrollable content" at bounding box center [450, 262] width 217 height 13
drag, startPoint x: 362, startPoint y: 294, endPoint x: 362, endPoint y: 302, distance: 8.0
click at [362, 294] on div "scrollable content" at bounding box center [451, 301] width 218 height 17
click at [358, 343] on input "scrollable content" at bounding box center [450, 341] width 217 height 13
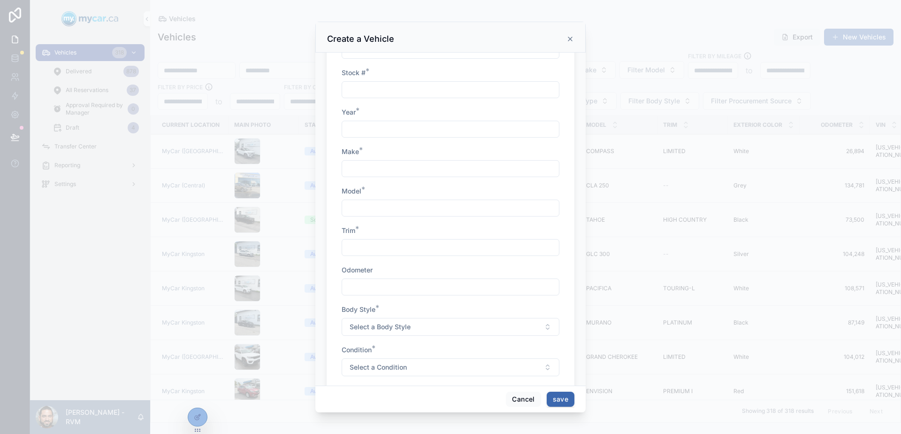
click at [375, 296] on div "Vehicle Info _ VIN * Stock # * Year * Make * Model * Trim * Odometer Body Style…" at bounding box center [451, 188] width 218 height 393
click at [373, 287] on input "scrollable content" at bounding box center [450, 286] width 217 height 13
